Goal: Task Accomplishment & Management: Manage account settings

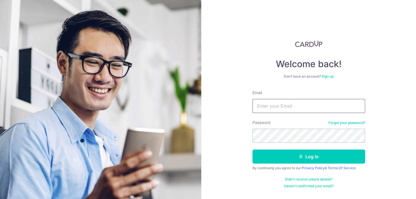
click at [270, 106] on input "Email" at bounding box center [309, 106] width 113 height 14
type input "[PERSON_NAME][EMAIL_ADDRESS][PERSON_NAME][DOMAIN_NAME]"
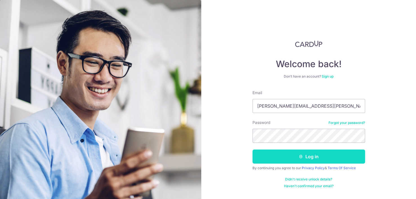
click at [268, 160] on button "Log in" at bounding box center [309, 157] width 113 height 14
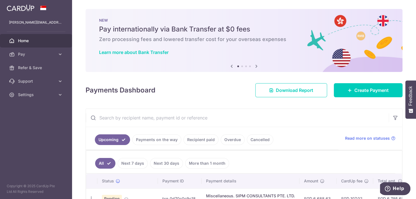
click at [152, 118] on input "text" at bounding box center [237, 118] width 303 height 18
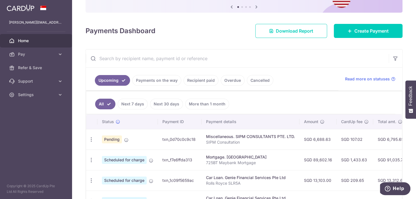
scroll to position [64, 0]
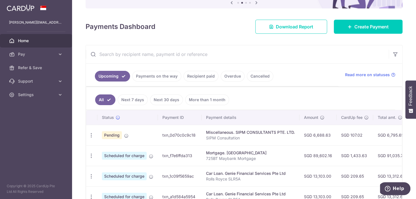
click at [284, 132] on div "Miscellaneous. SIPM CONSULTANTS PTE. LTD." at bounding box center [250, 133] width 89 height 6
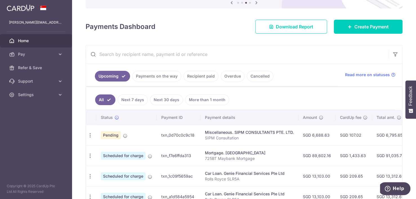
scroll to position [0, 0]
click at [90, 136] on icon "button" at bounding box center [91, 136] width 6 height 6
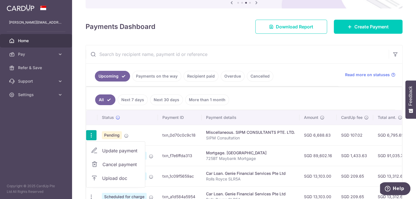
click at [80, 126] on div "× Pause Schedule Pause all future payments in this series Pause just this one p…" at bounding box center [244, 99] width 344 height 199
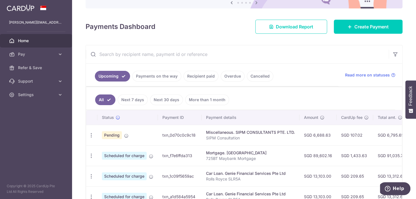
click at [227, 75] on link "Overdue" at bounding box center [233, 76] width 24 height 11
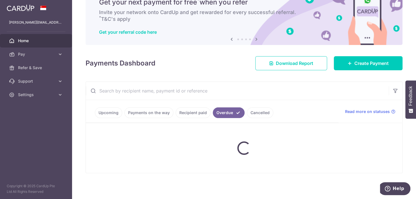
scroll to position [54, 0]
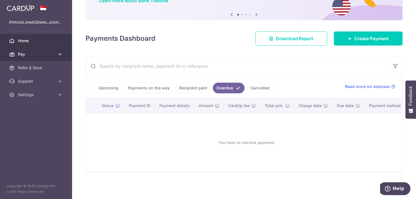
click at [61, 54] on icon at bounding box center [60, 55] width 6 height 6
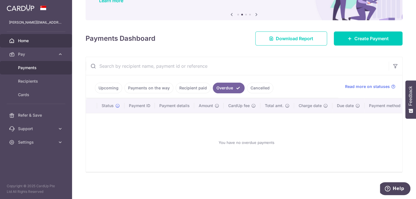
click at [40, 68] on span "Payments" at bounding box center [36, 68] width 37 height 6
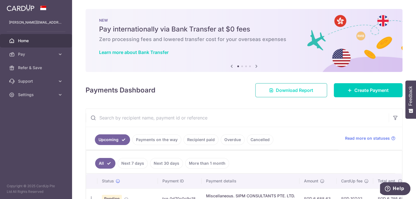
click at [288, 93] on span "Download Report" at bounding box center [294, 90] width 37 height 7
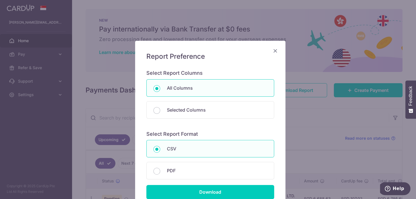
click at [272, 48] on icon "Close" at bounding box center [275, 50] width 7 height 7
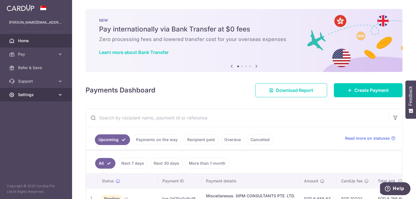
click at [60, 93] on icon at bounding box center [60, 95] width 6 height 6
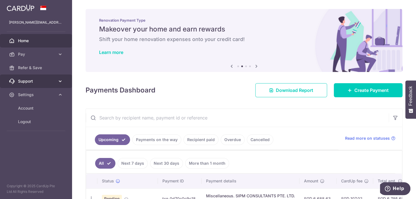
click at [59, 79] on icon at bounding box center [60, 82] width 6 height 6
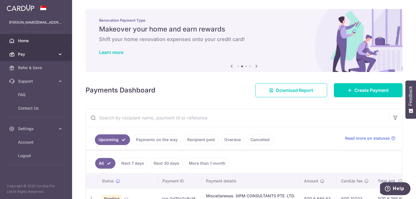
click at [61, 54] on icon at bounding box center [60, 55] width 6 height 6
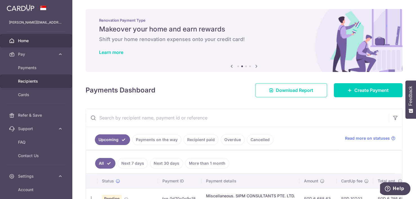
click at [40, 81] on span "Recipients" at bounding box center [36, 82] width 37 height 6
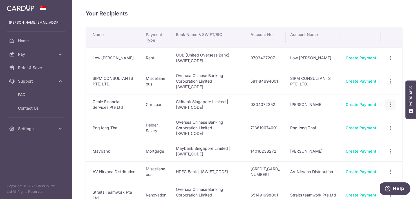
click at [388, 61] on icon "button" at bounding box center [391, 58] width 6 height 6
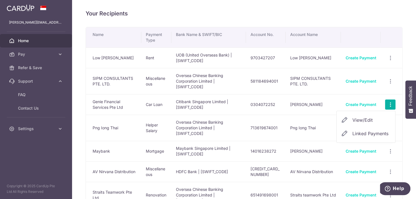
click at [28, 39] on span "Home" at bounding box center [36, 41] width 37 height 6
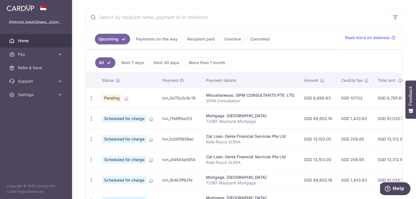
scroll to position [102, 0]
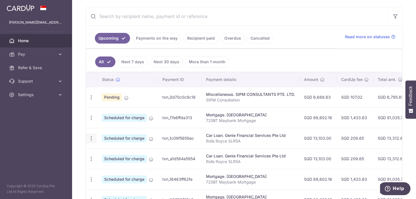
click at [93, 101] on icon "button" at bounding box center [91, 98] width 6 height 6
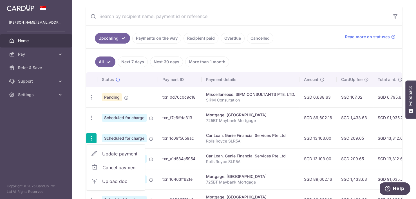
click at [300, 139] on td "SGD 13,103.00" at bounding box center [318, 138] width 37 height 21
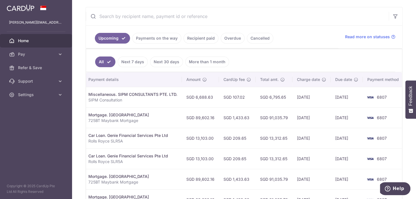
scroll to position [0, 120]
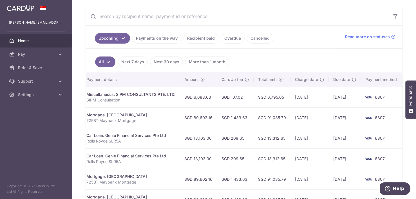
click at [193, 37] on link "Recipient paid" at bounding box center [201, 38] width 35 height 11
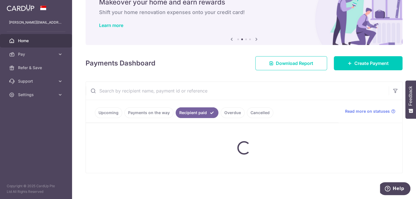
scroll to position [102, 0]
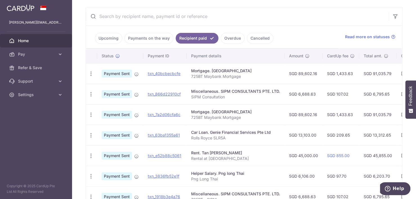
drag, startPoint x: 339, startPoint y: 199, endPoint x: 355, endPoint y: 199, distance: 15.5
click at [355, 199] on td "SGD 107.02" at bounding box center [341, 197] width 37 height 21
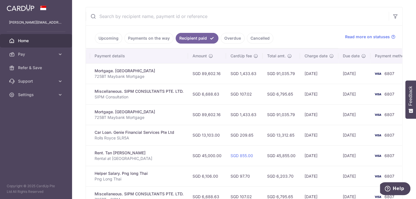
scroll to position [0, 107]
